Goal: Task Accomplishment & Management: Use online tool/utility

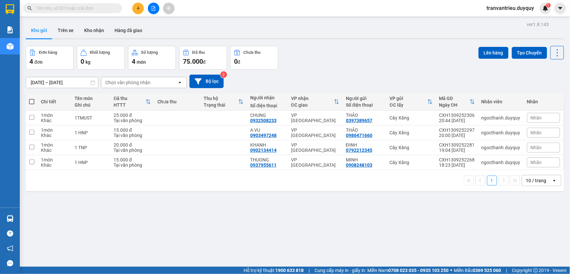
click at [31, 100] on span at bounding box center [31, 101] width 5 height 5
click at [32, 98] on input "checkbox" at bounding box center [32, 98] width 0 height 0
checkbox input "true"
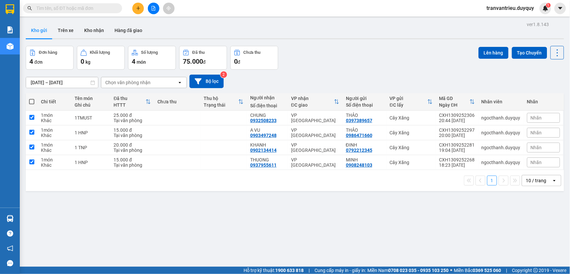
checkbox input "true"
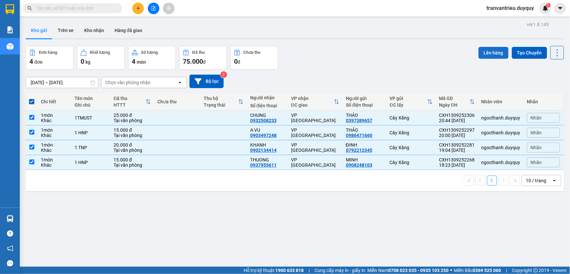
click at [487, 52] on button "Lên hàng" at bounding box center [494, 53] width 30 height 12
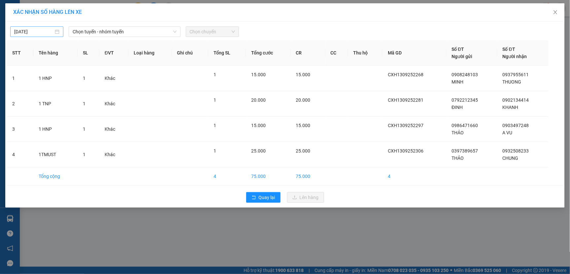
click at [44, 32] on input "[DATE]" at bounding box center [33, 31] width 39 height 7
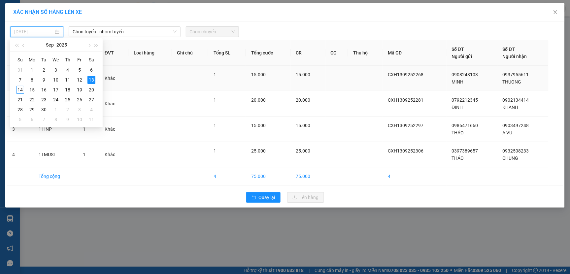
drag, startPoint x: 22, startPoint y: 90, endPoint x: 19, endPoint y: 88, distance: 3.8
click at [21, 90] on div "14" at bounding box center [20, 90] width 8 height 8
type input "[DATE]"
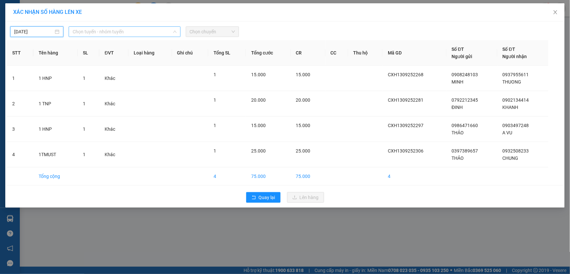
click at [128, 32] on span "Chọn tuyến - nhóm tuyến" at bounding box center [125, 32] width 104 height 10
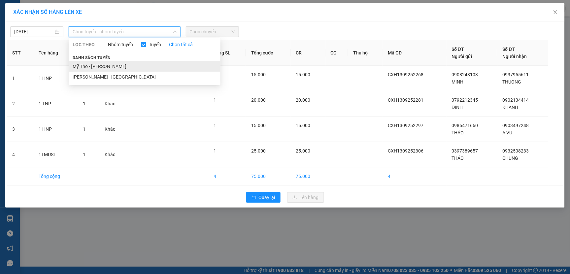
click at [106, 66] on li "Mỹ Tho - [PERSON_NAME]" at bounding box center [145, 66] width 152 height 11
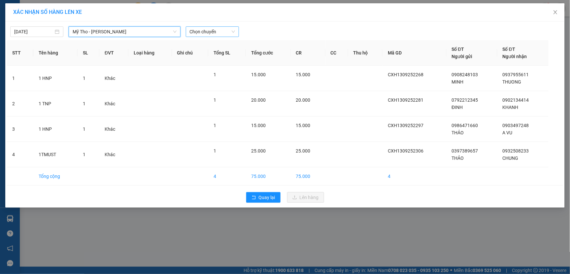
click at [221, 32] on span "Chọn chuyến" at bounding box center [212, 32] width 45 height 10
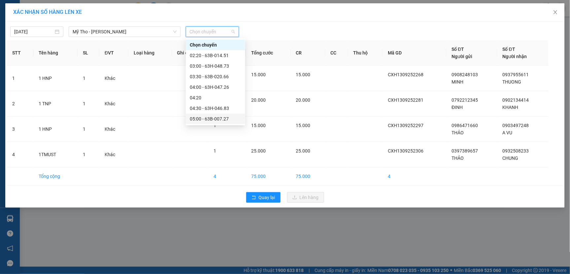
click at [215, 119] on div "05:00 - 63B-007.27" at bounding box center [215, 118] width 51 height 7
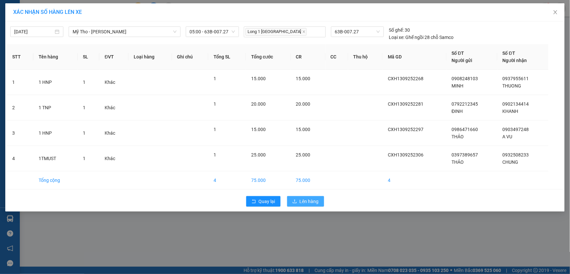
click at [298, 203] on button "Lên hàng" at bounding box center [305, 201] width 37 height 11
